Goal: Check status: Check status

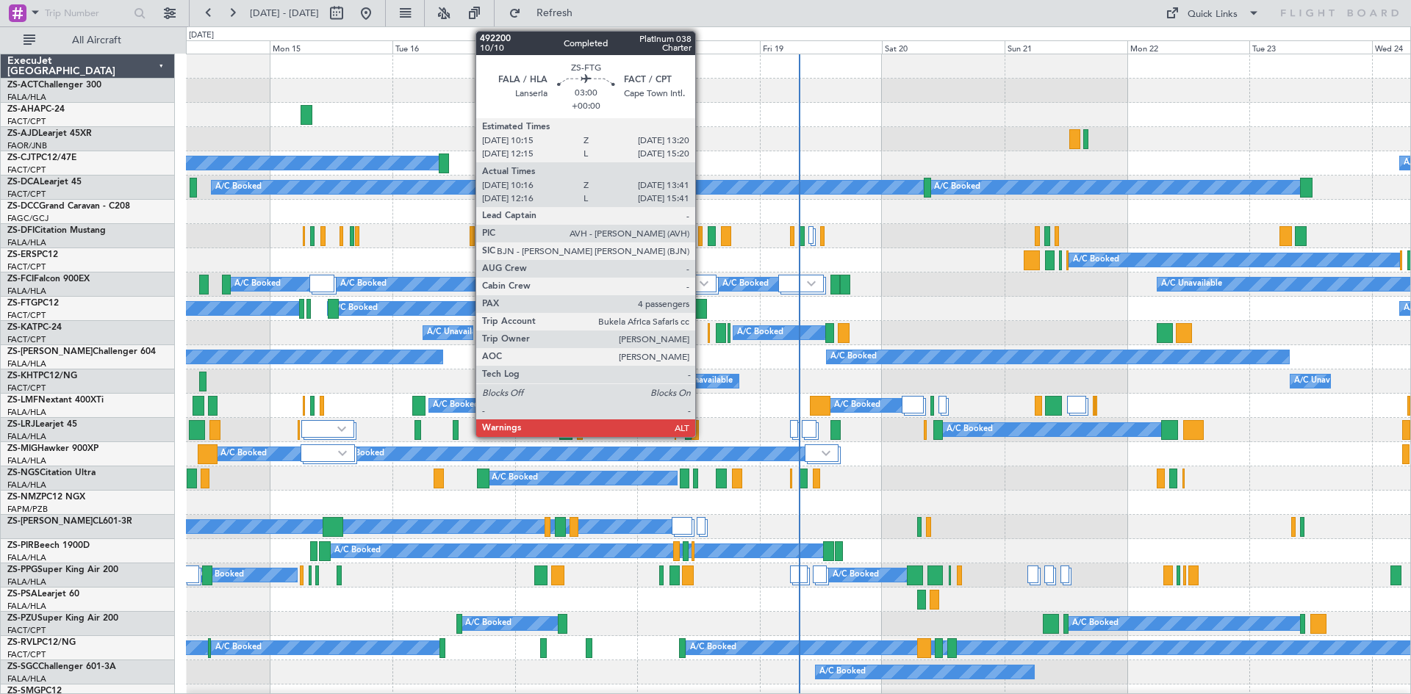
click at [702, 315] on div at bounding box center [698, 309] width 18 height 20
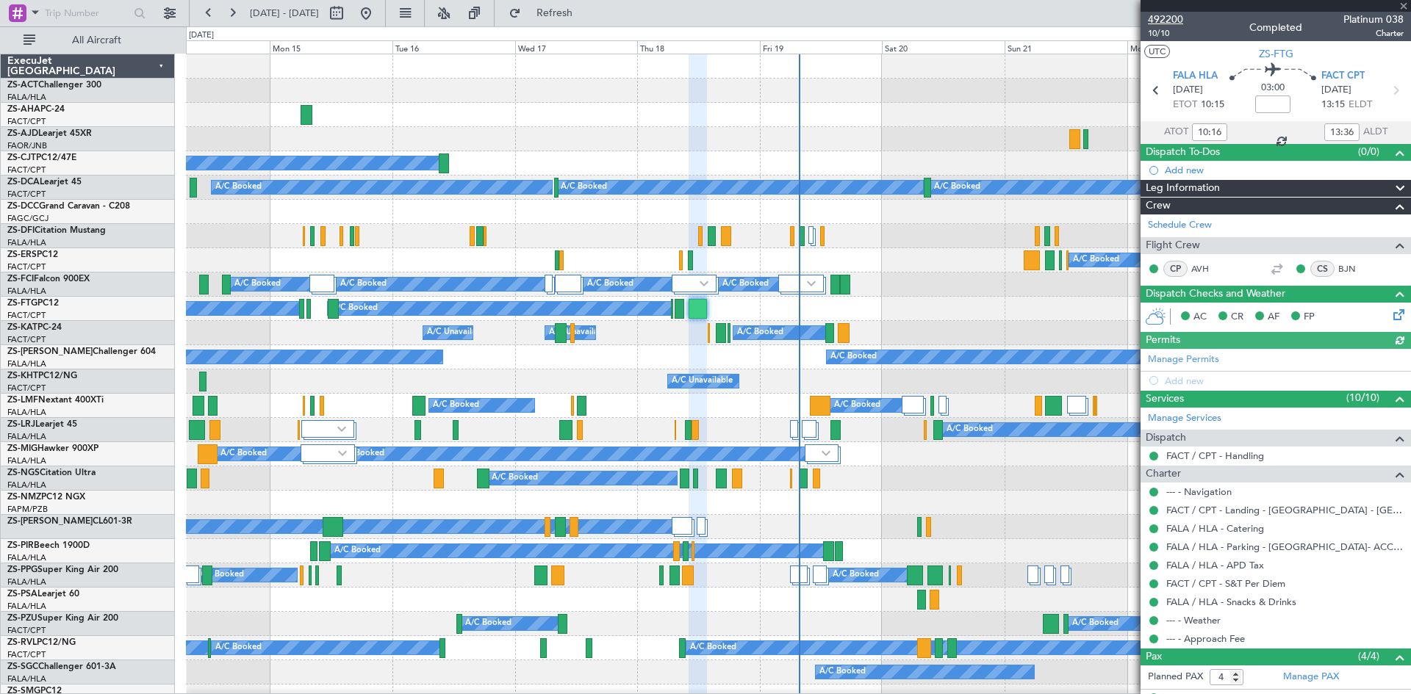
click at [1163, 22] on span "492200" at bounding box center [1165, 19] width 35 height 15
click at [1403, 7] on div at bounding box center [1275, 6] width 270 height 12
click at [1403, 6] on span at bounding box center [1403, 6] width 15 height 13
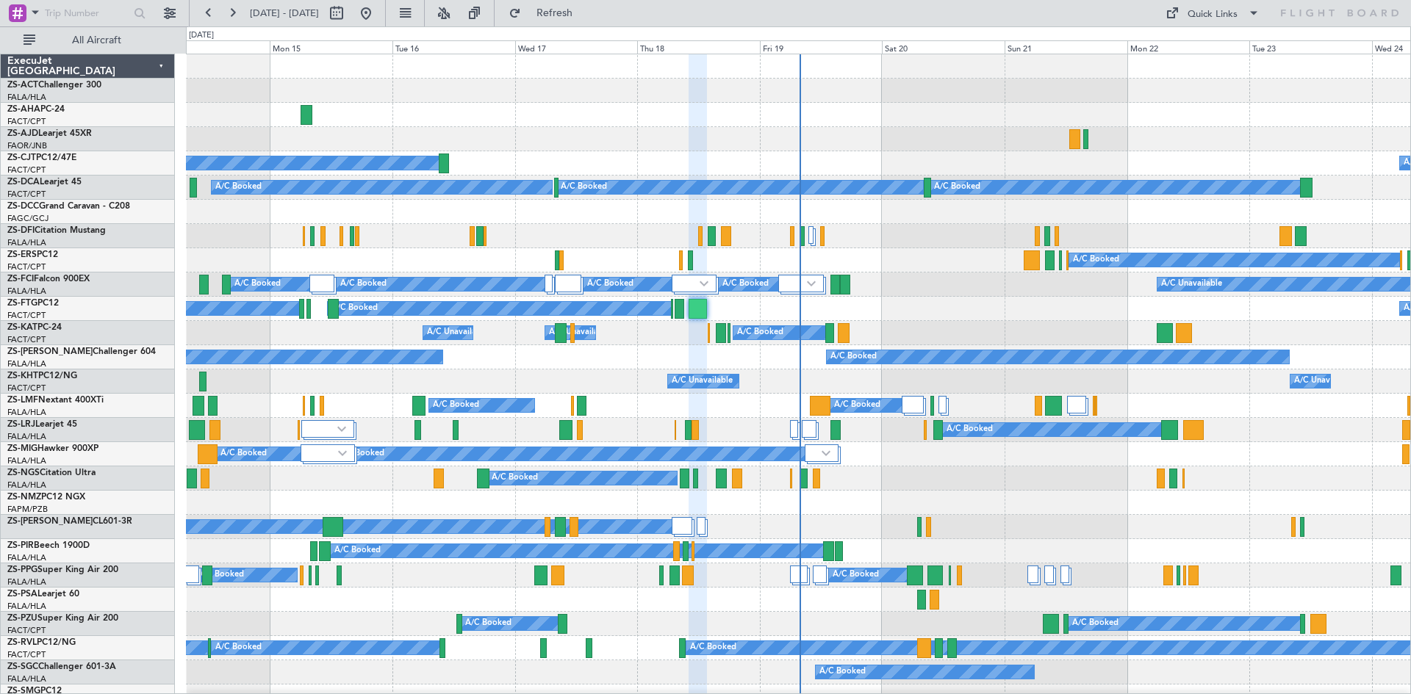
type input "0"
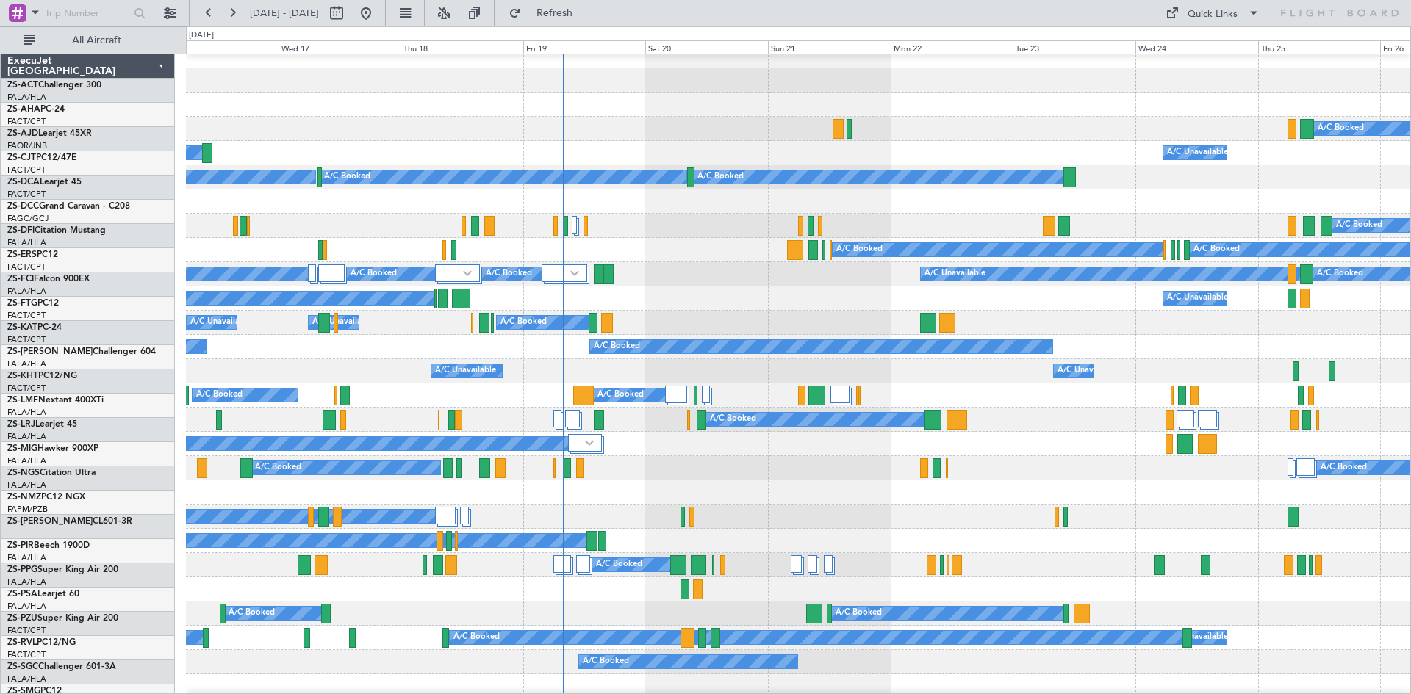
scroll to position [11, 0]
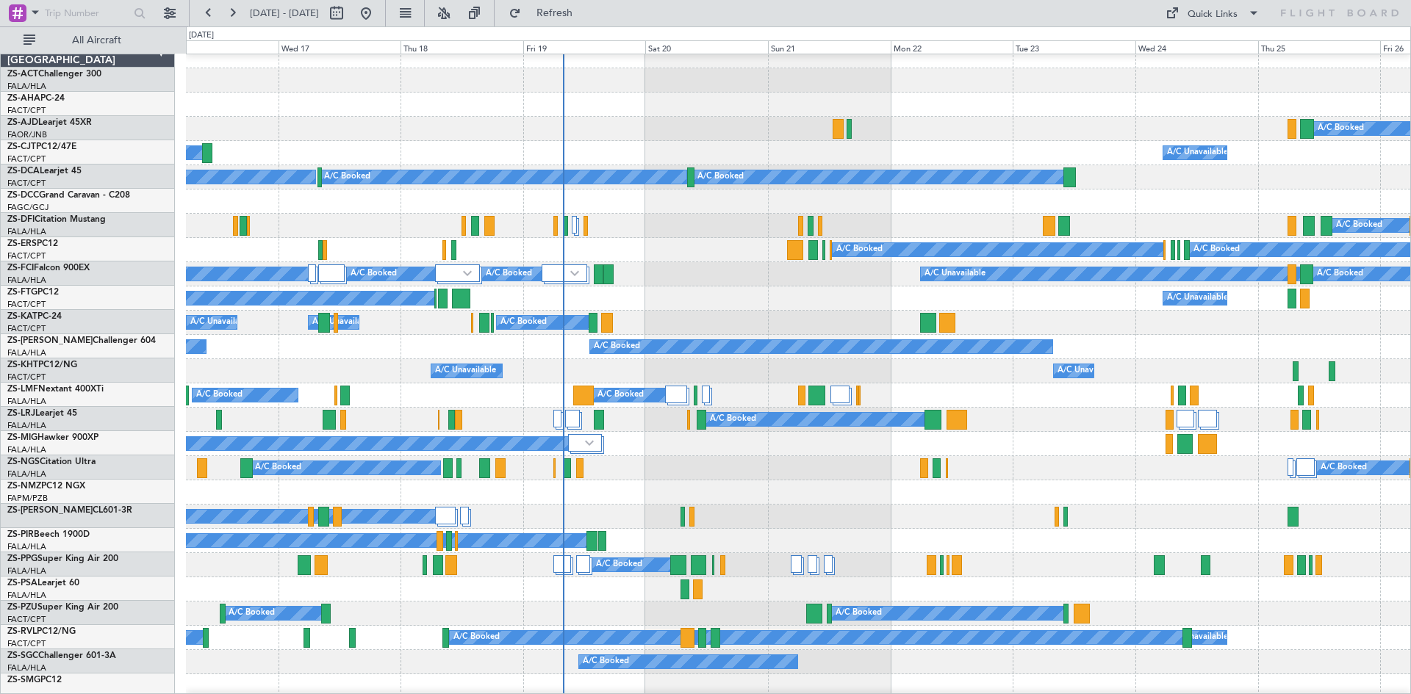
click at [686, 287] on div "A/C Unavailable A/C Booked A/C Booked A/C Booked A/C Booked A/C Booked A/C Book…" at bounding box center [798, 299] width 1224 height 24
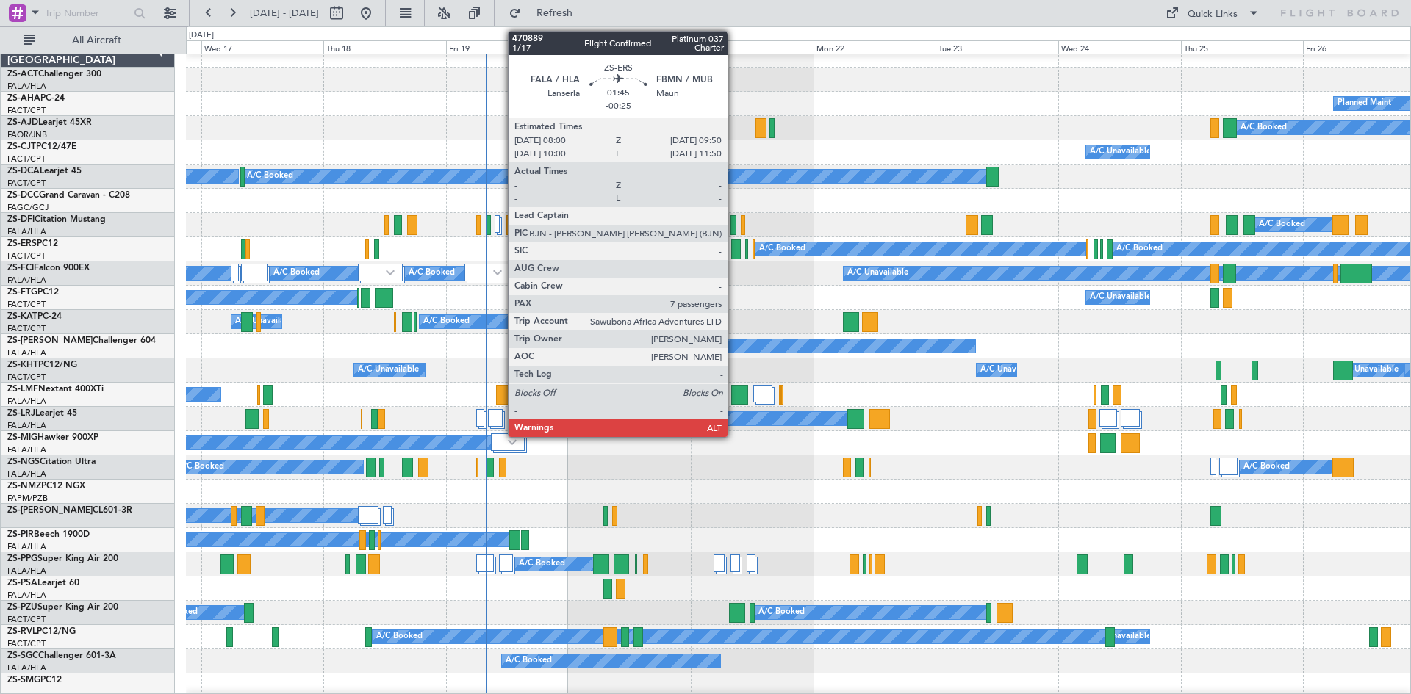
click at [734, 251] on div at bounding box center [736, 250] width 10 height 20
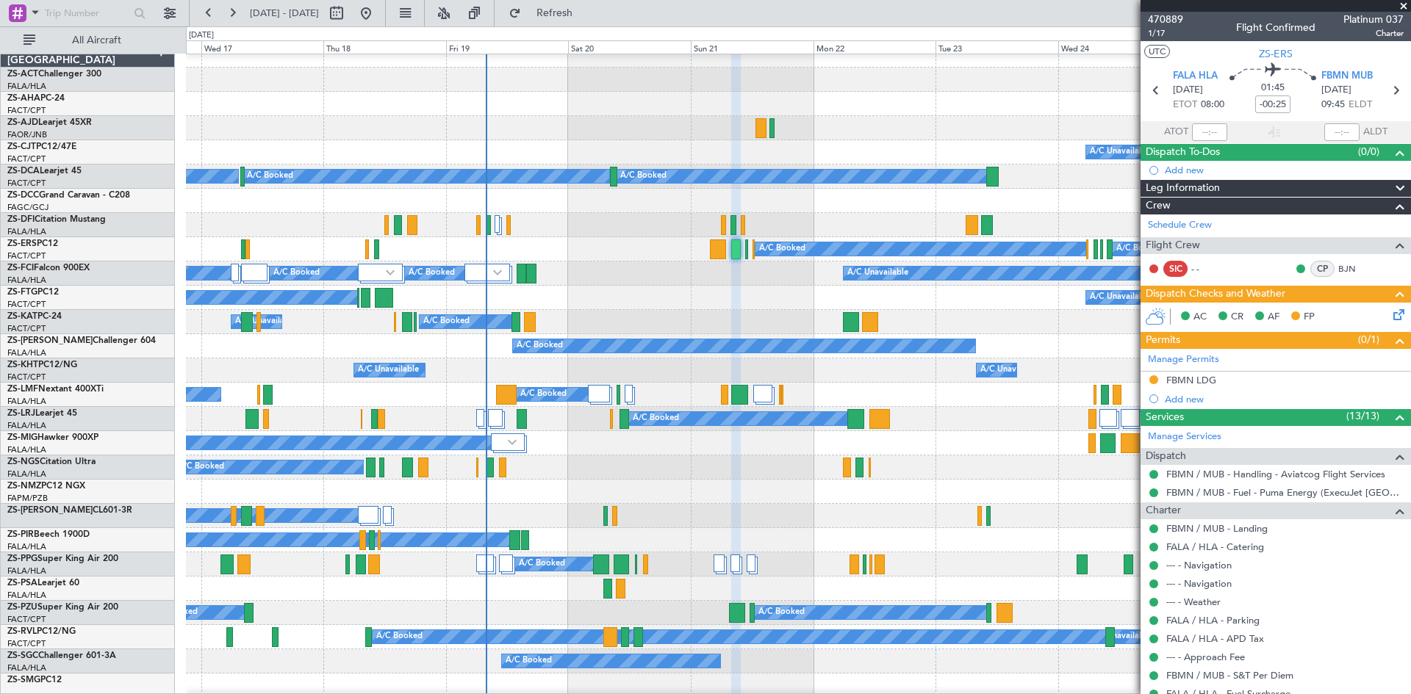
click at [1405, 7] on span at bounding box center [1403, 6] width 15 height 13
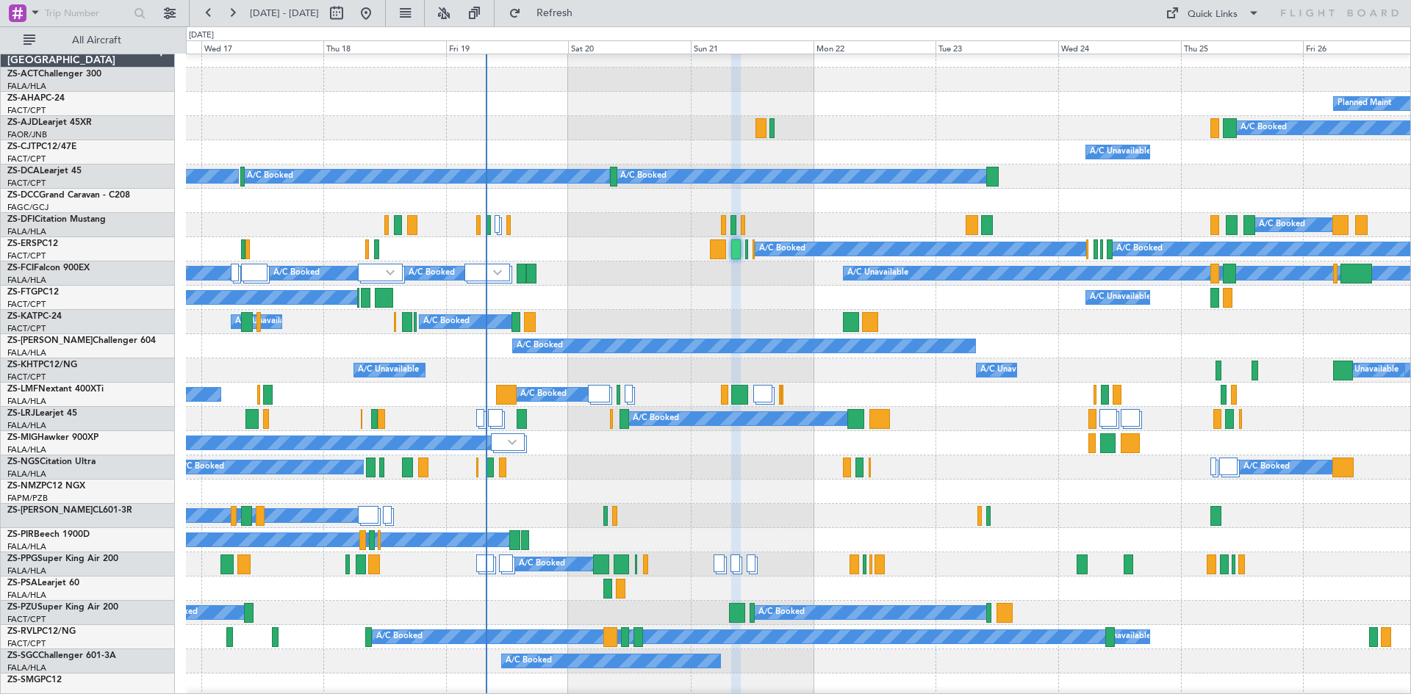
type input "0"
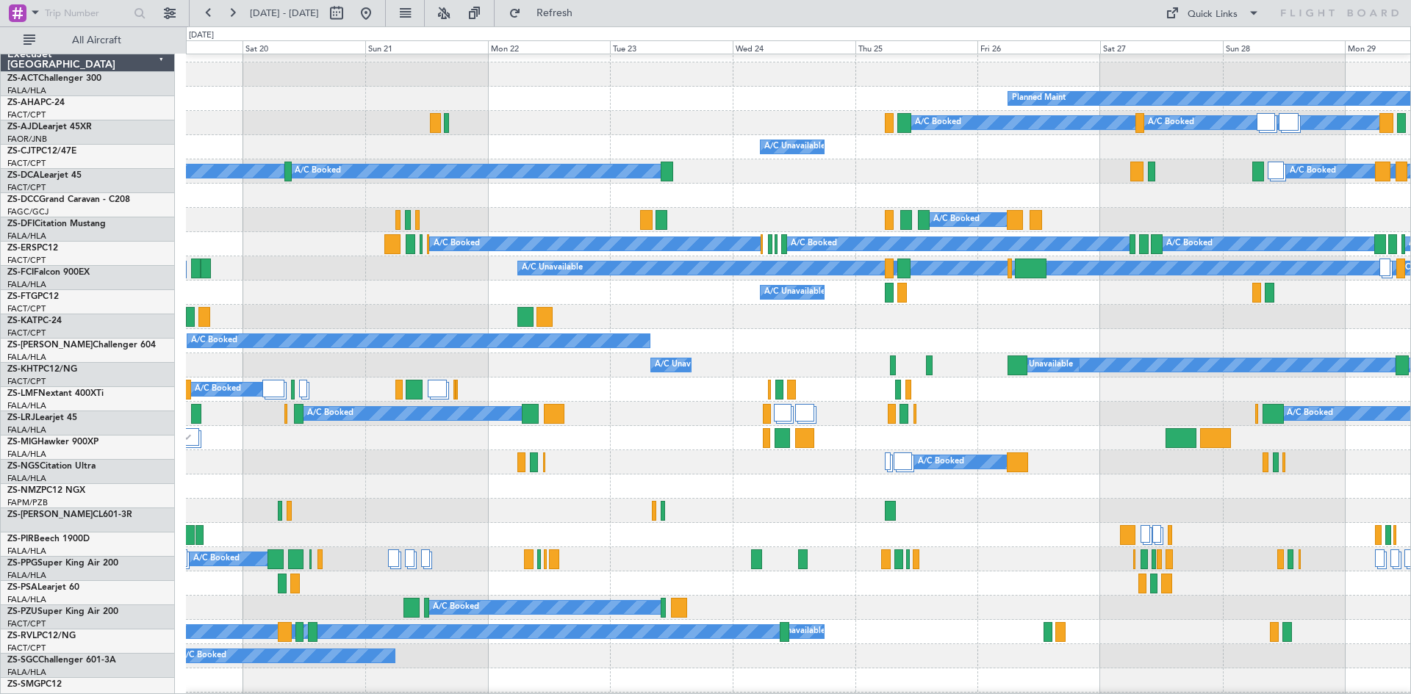
scroll to position [21, 0]
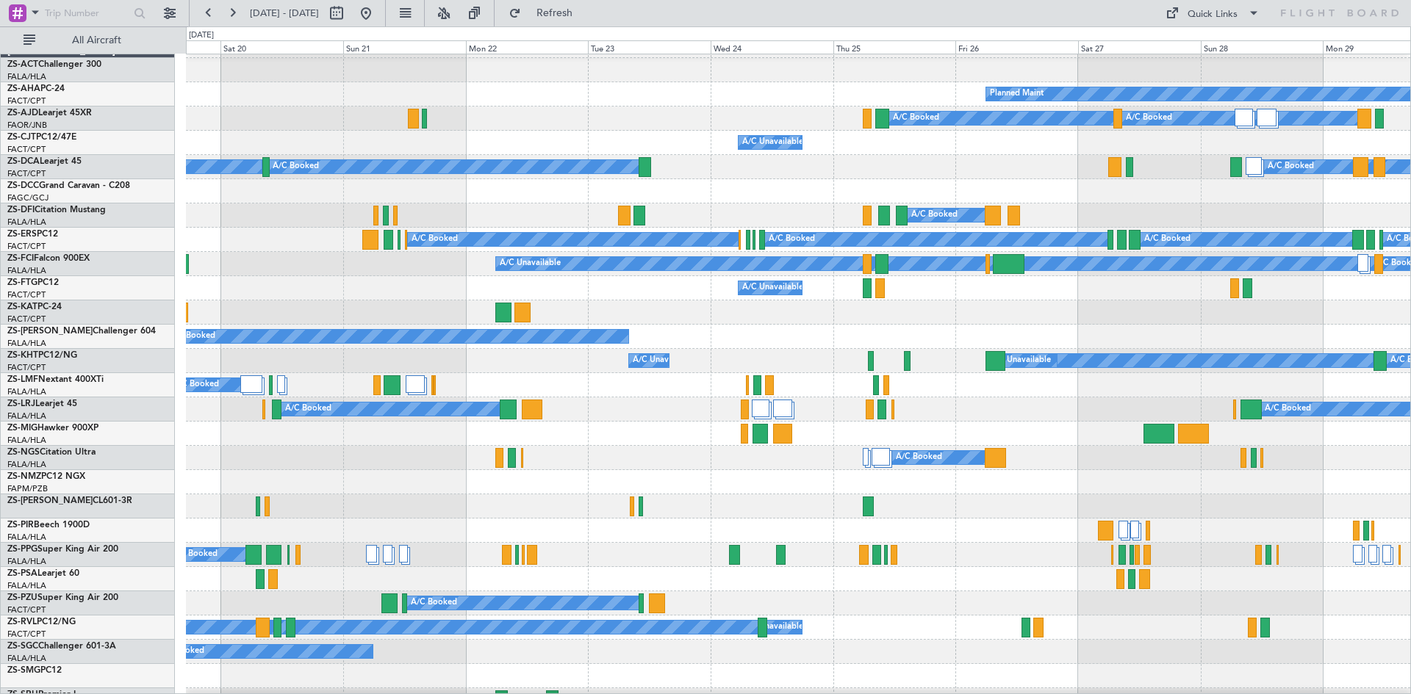
click at [417, 288] on div "A/C Unavailable A/C Booked A/C Booked A/C Booked A/C Booked A/C Booked A/C Book…" at bounding box center [798, 288] width 1224 height 24
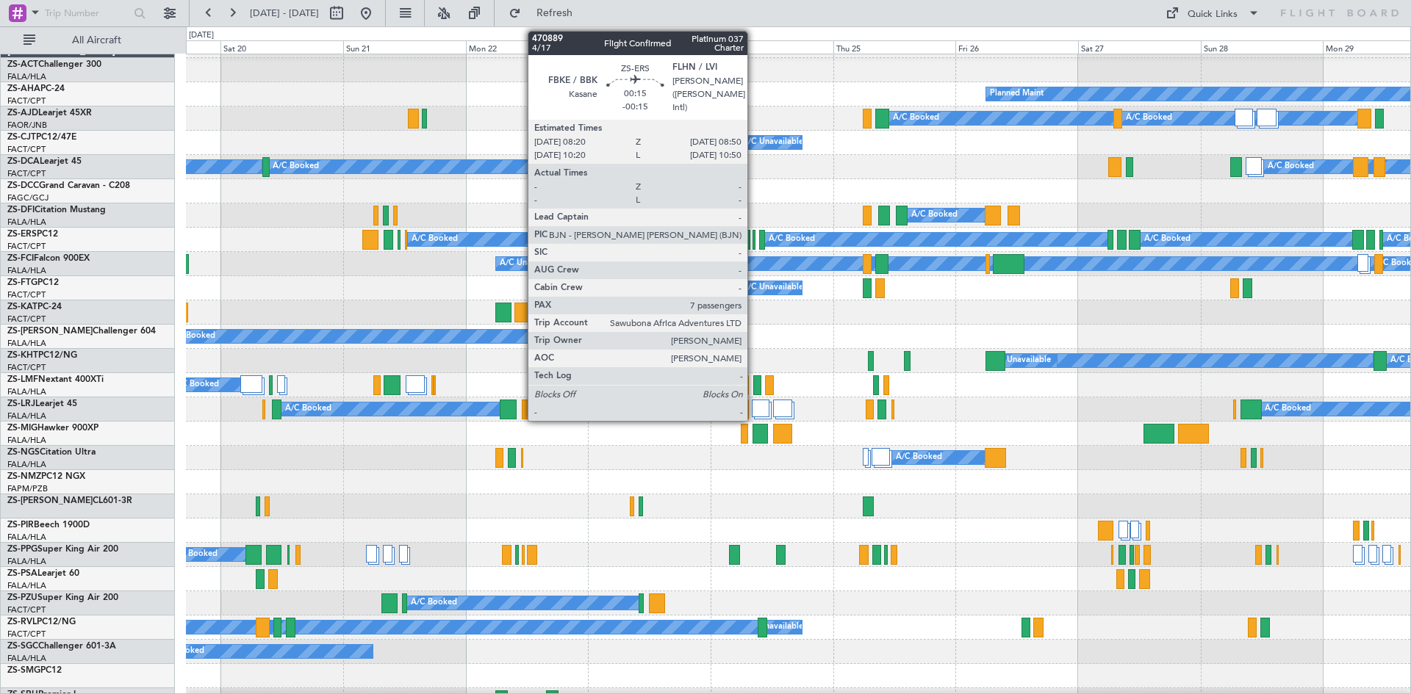
click at [754, 246] on div at bounding box center [753, 240] width 3 height 20
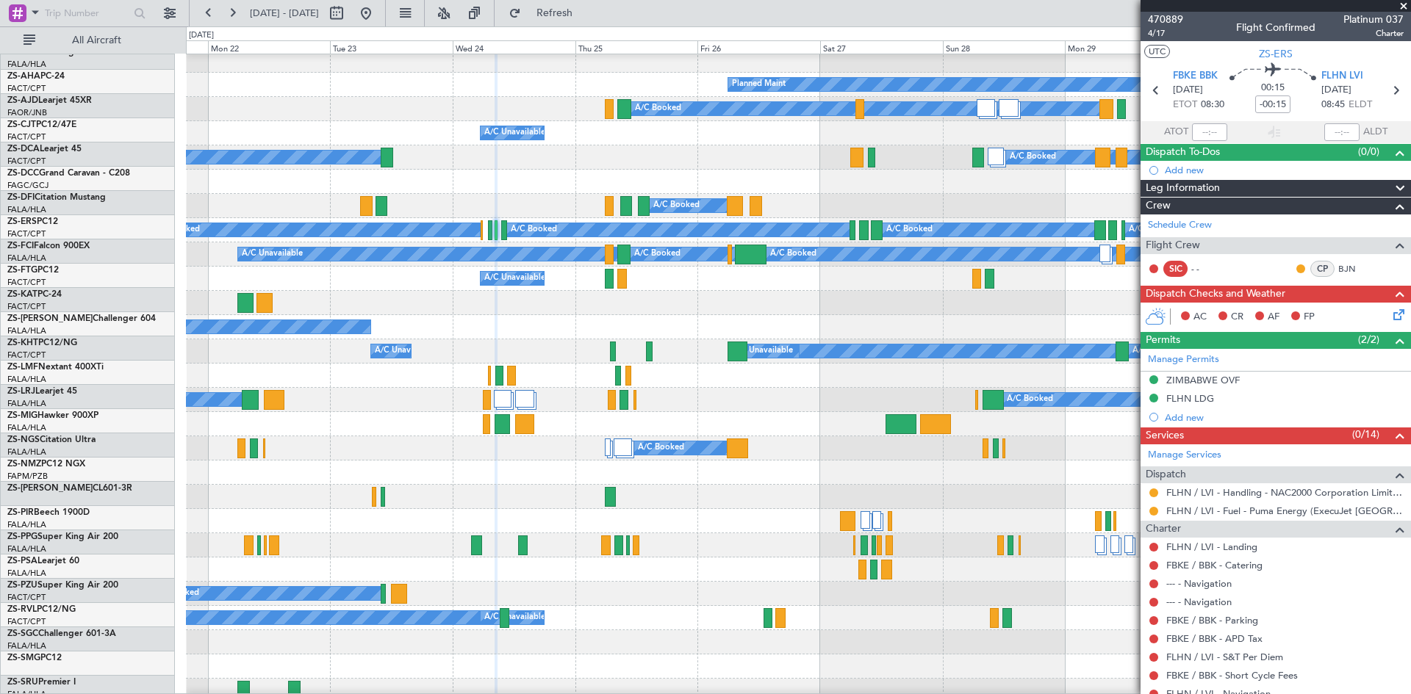
scroll to position [30, 0]
click at [546, 310] on div "A/C Booked A/C Booked" at bounding box center [798, 303] width 1224 height 24
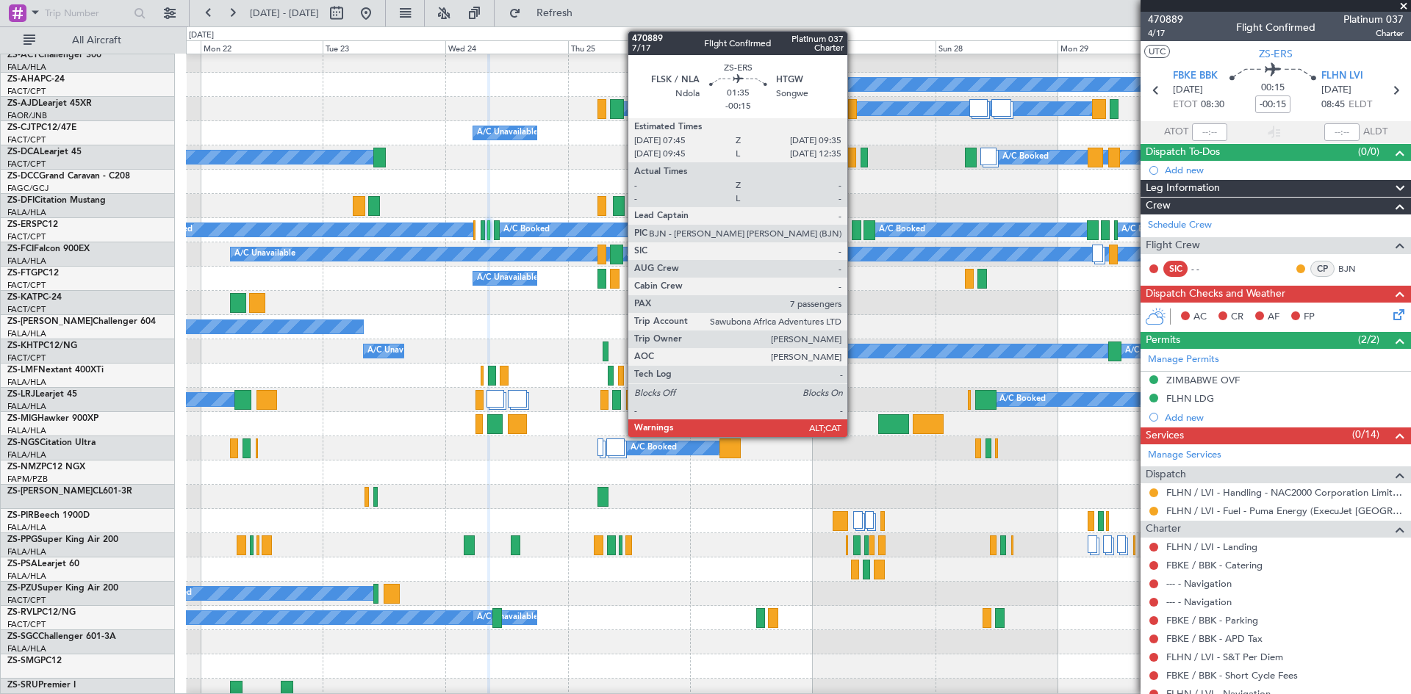
click at [854, 231] on div at bounding box center [857, 230] width 10 height 20
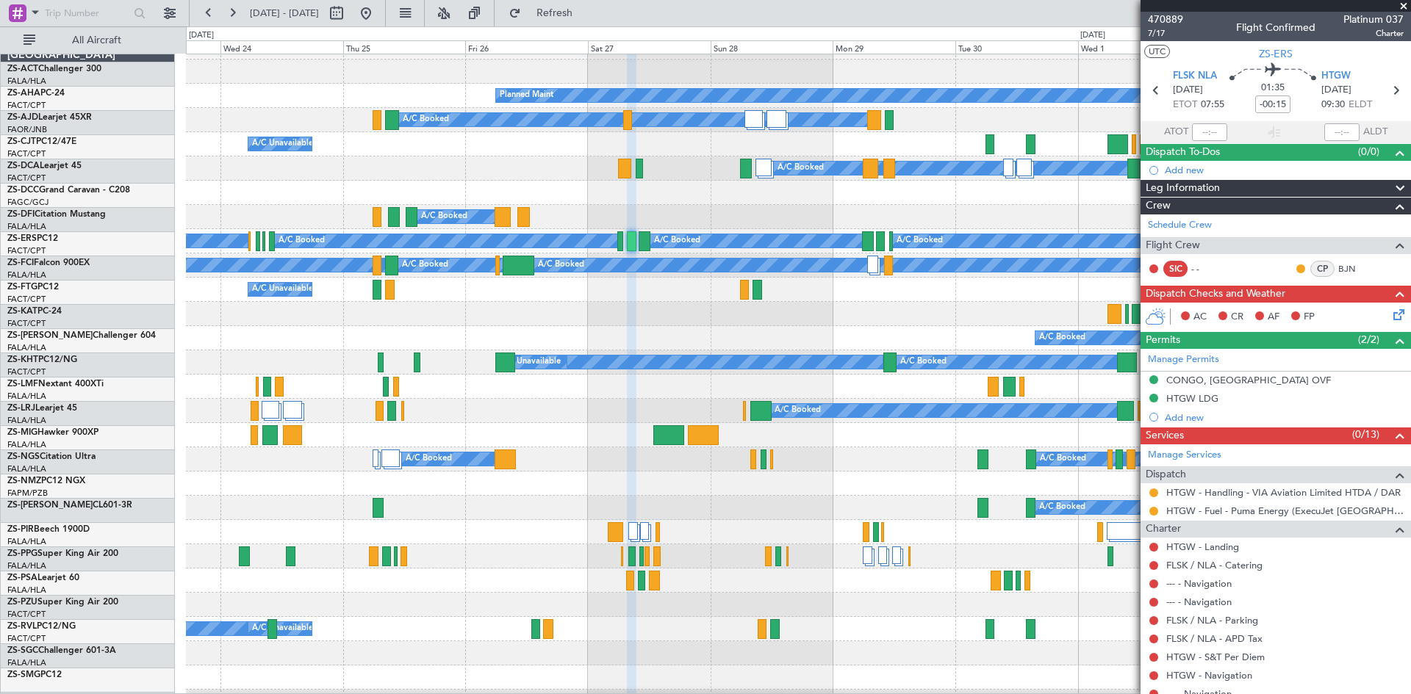
scroll to position [19, 0]
click at [694, 328] on div "A/C Booked A/C Booked" at bounding box center [798, 338] width 1224 height 24
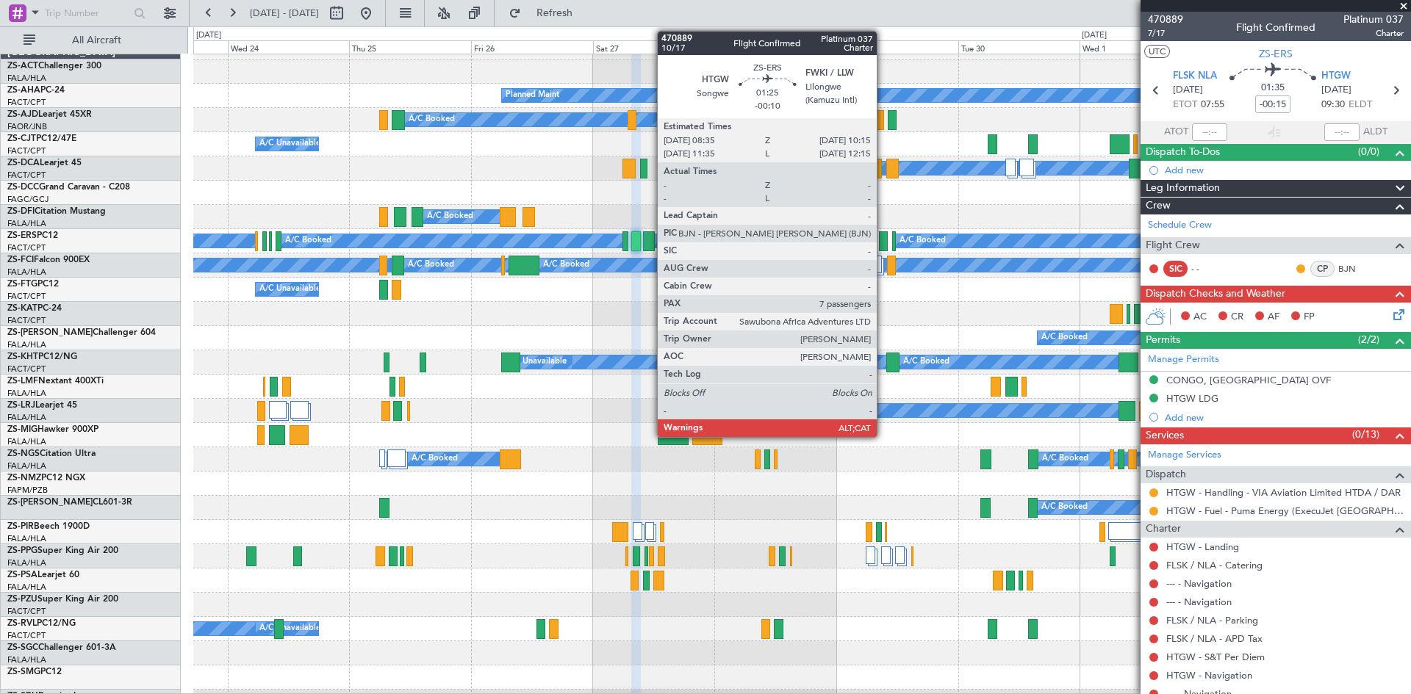
click at [883, 245] on div at bounding box center [883, 241] width 9 height 20
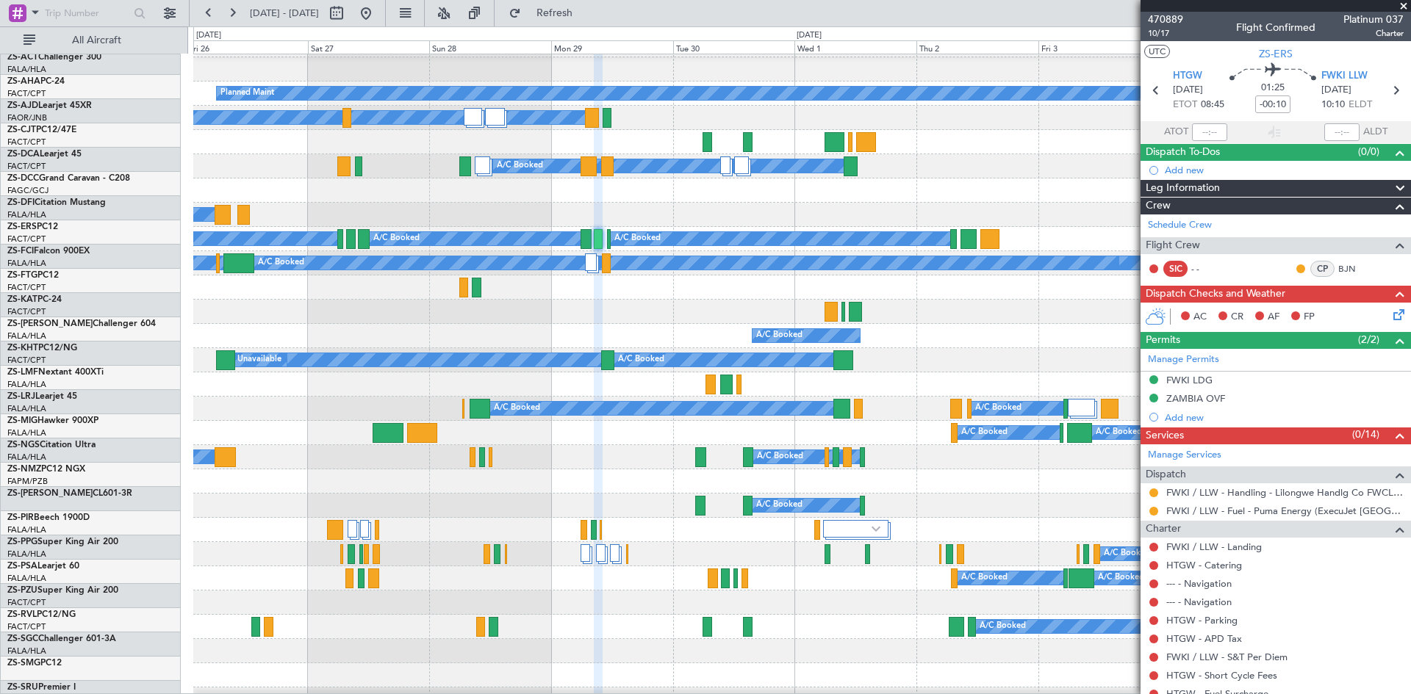
scroll to position [21, 0]
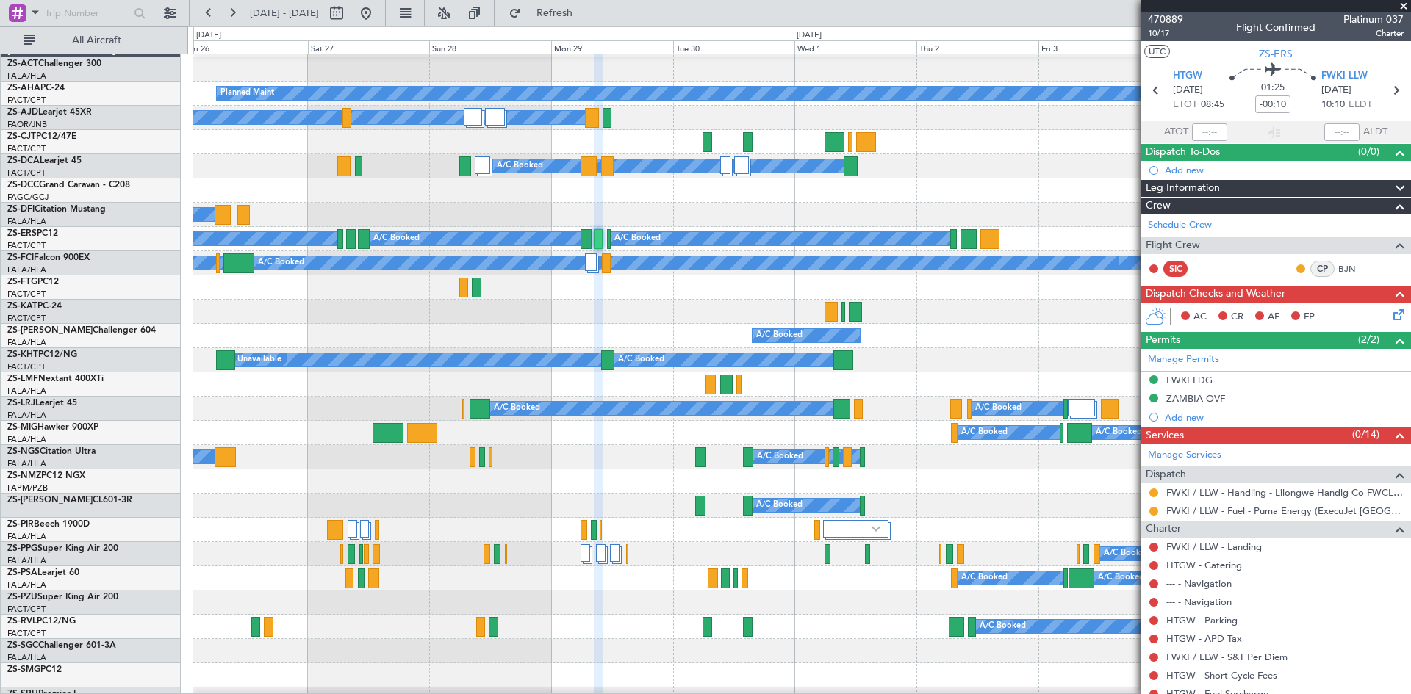
click at [653, 315] on div at bounding box center [801, 312] width 1217 height 24
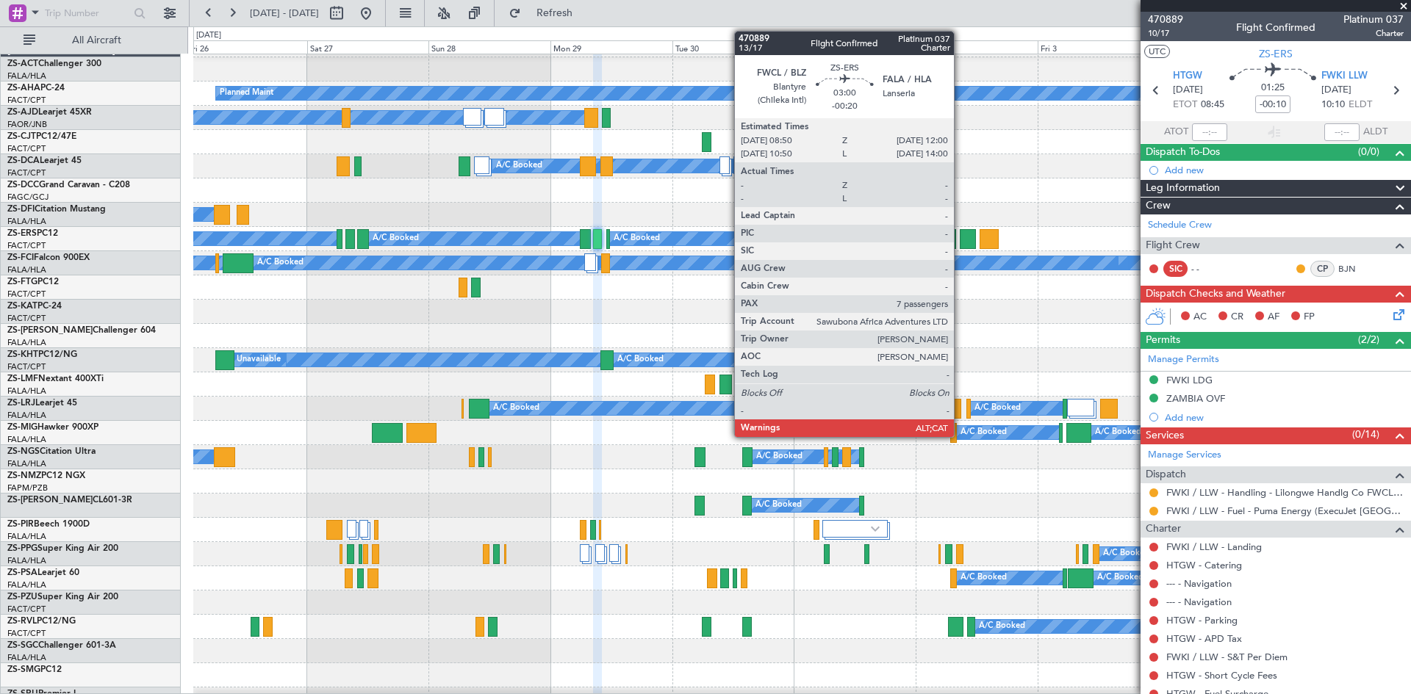
click at [960, 243] on div at bounding box center [968, 239] width 16 height 20
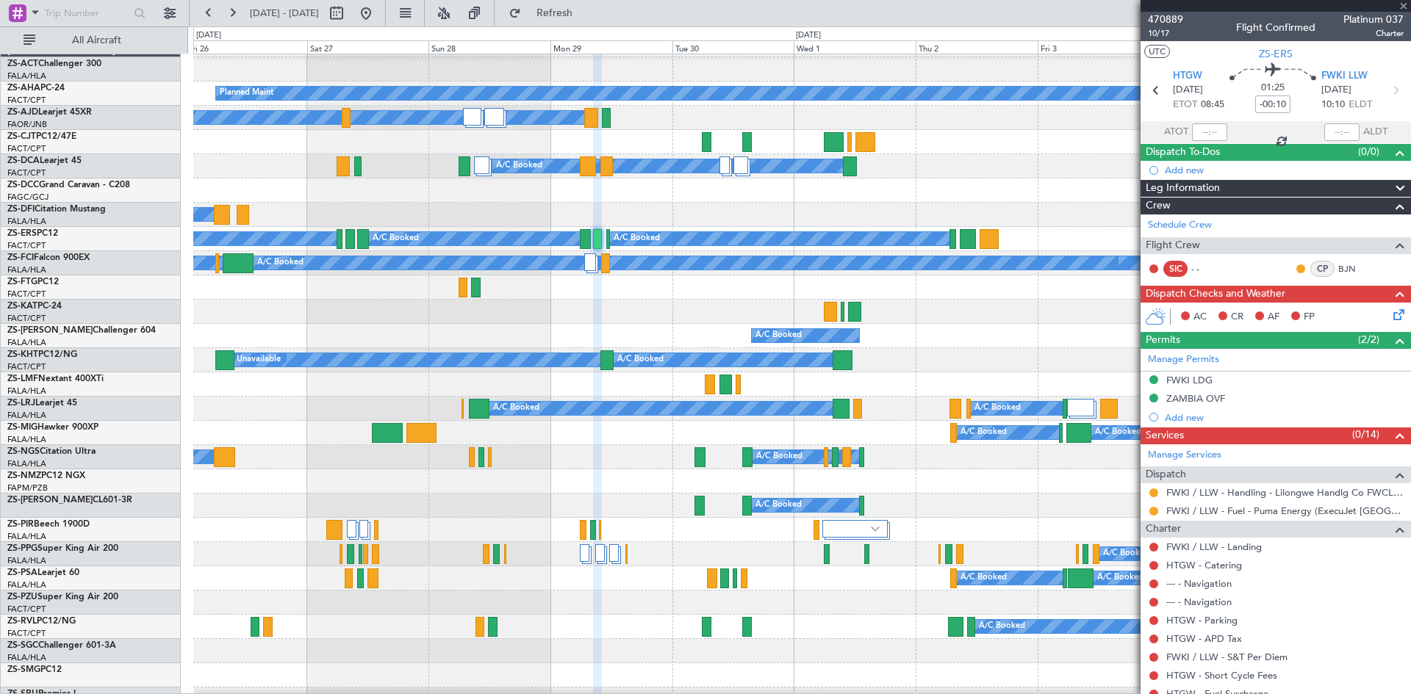
type input "-00:20"
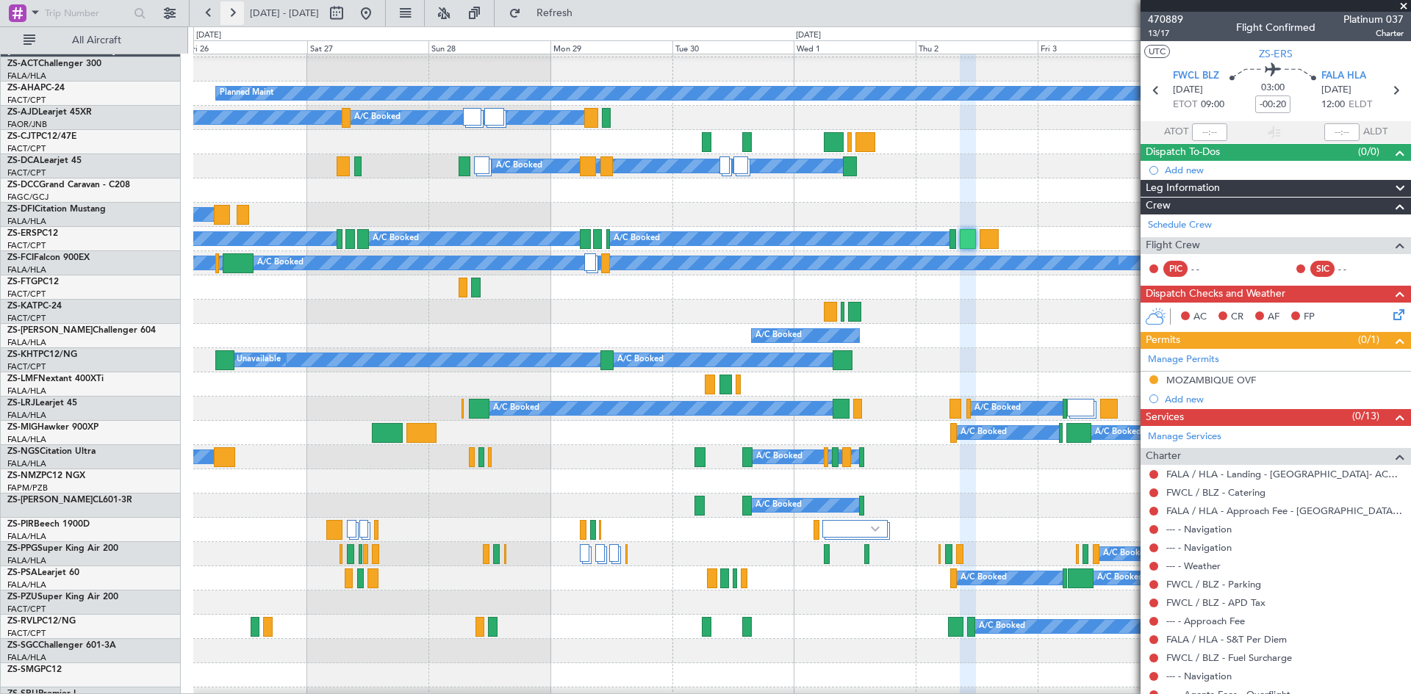
click at [234, 20] on button at bounding box center [232, 13] width 24 height 24
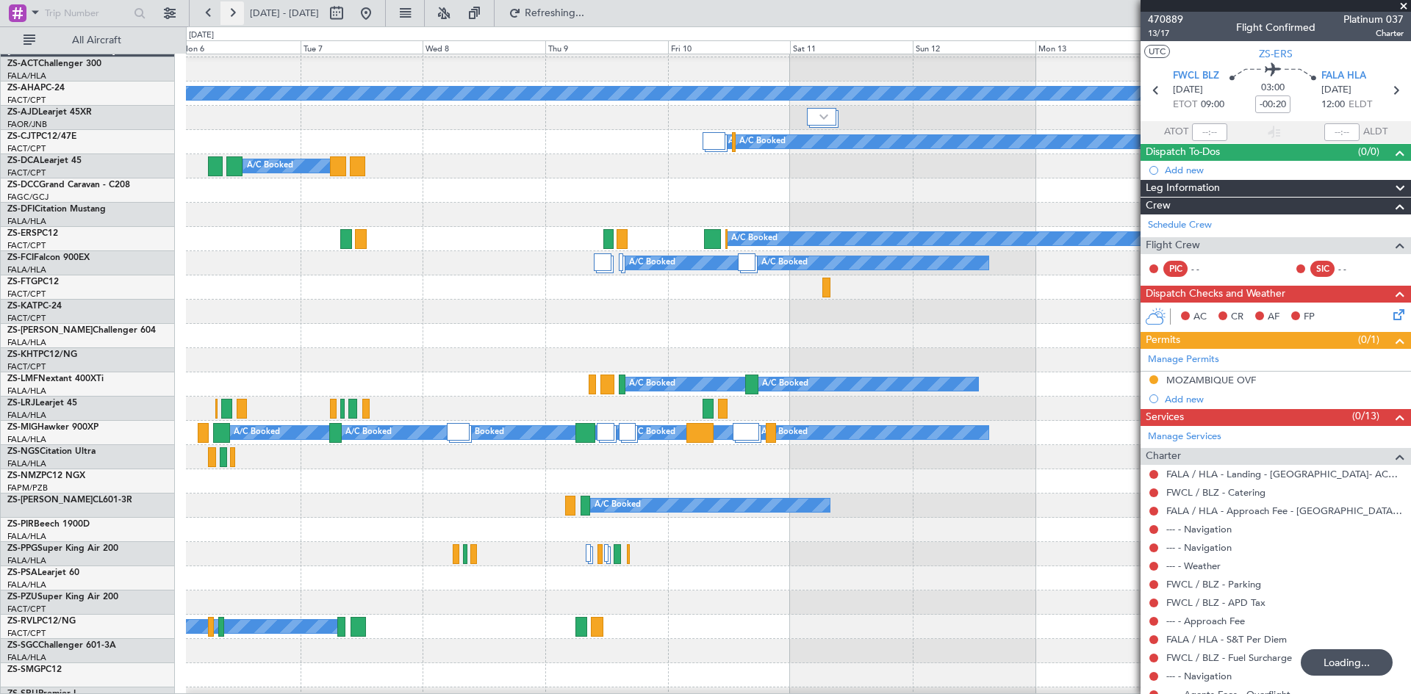
click at [234, 20] on button at bounding box center [232, 13] width 24 height 24
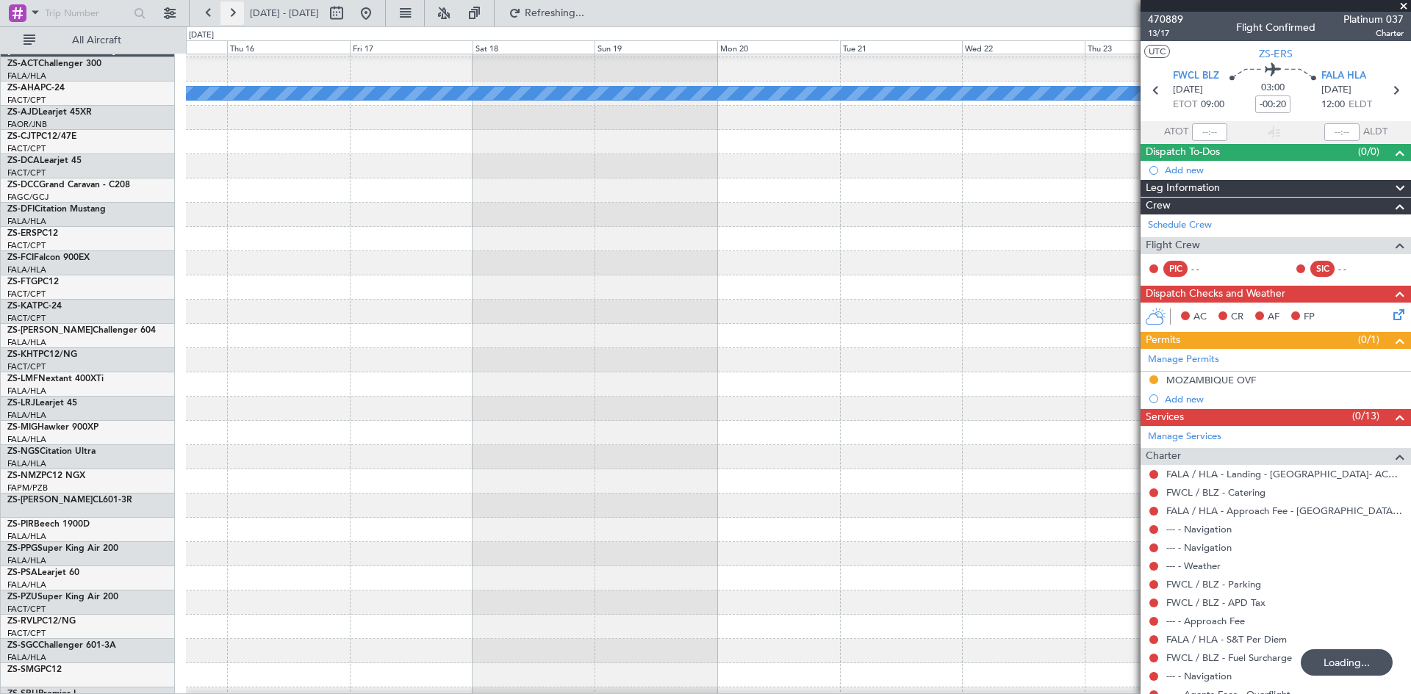
click at [234, 20] on button at bounding box center [232, 13] width 24 height 24
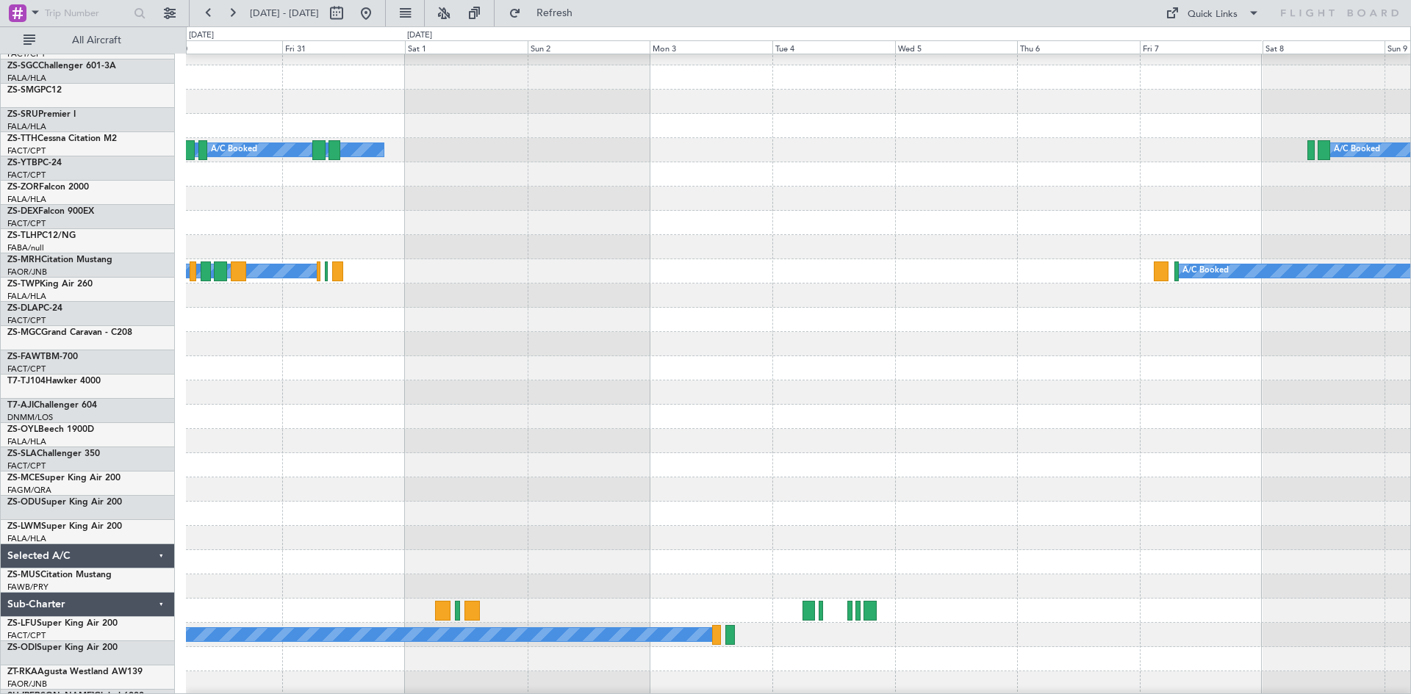
scroll to position [620, 0]
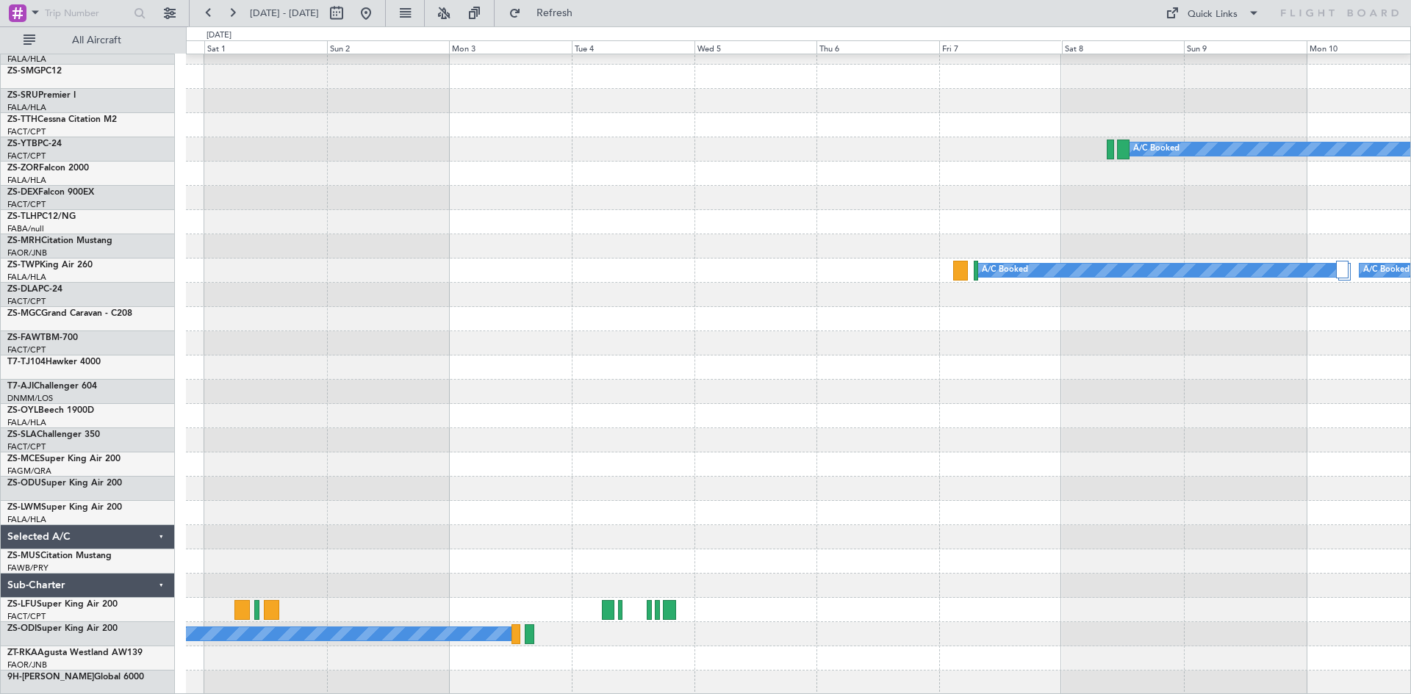
click at [521, 448] on div at bounding box center [798, 440] width 1224 height 24
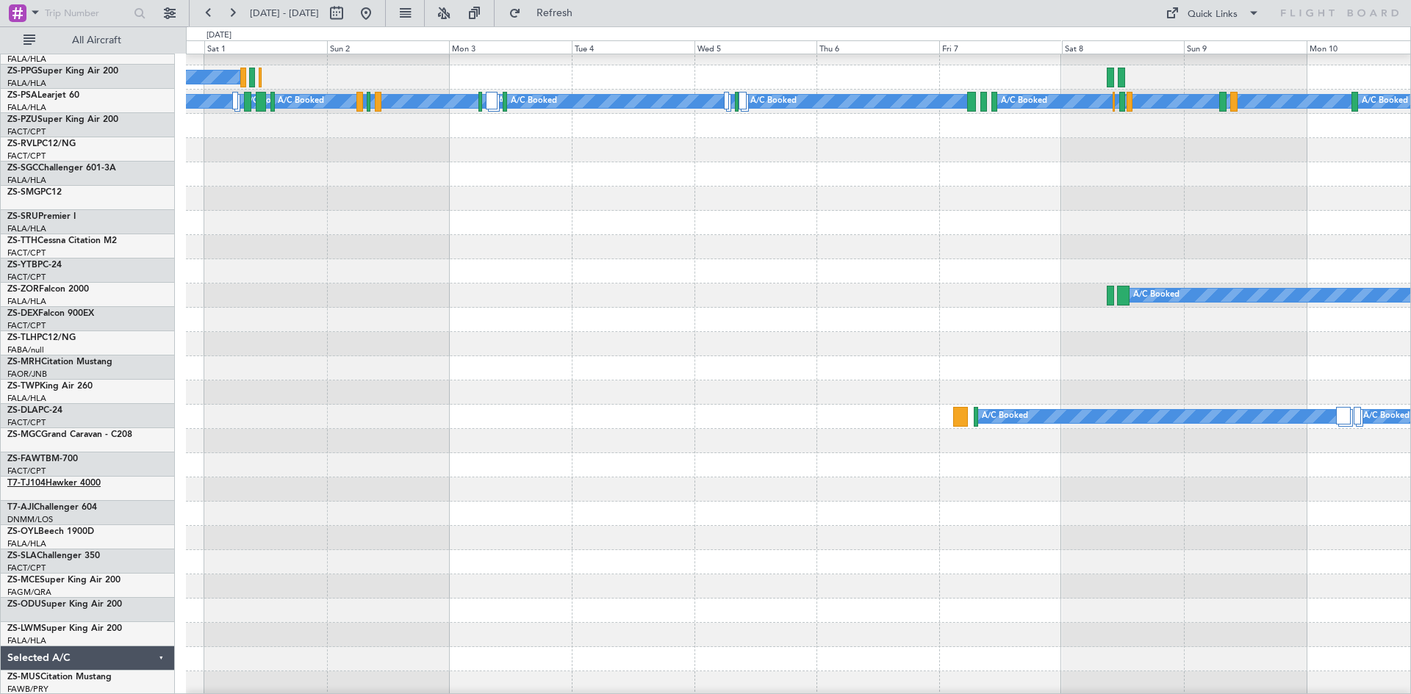
scroll to position [473, 0]
